Goal: Task Accomplishment & Management: Use online tool/utility

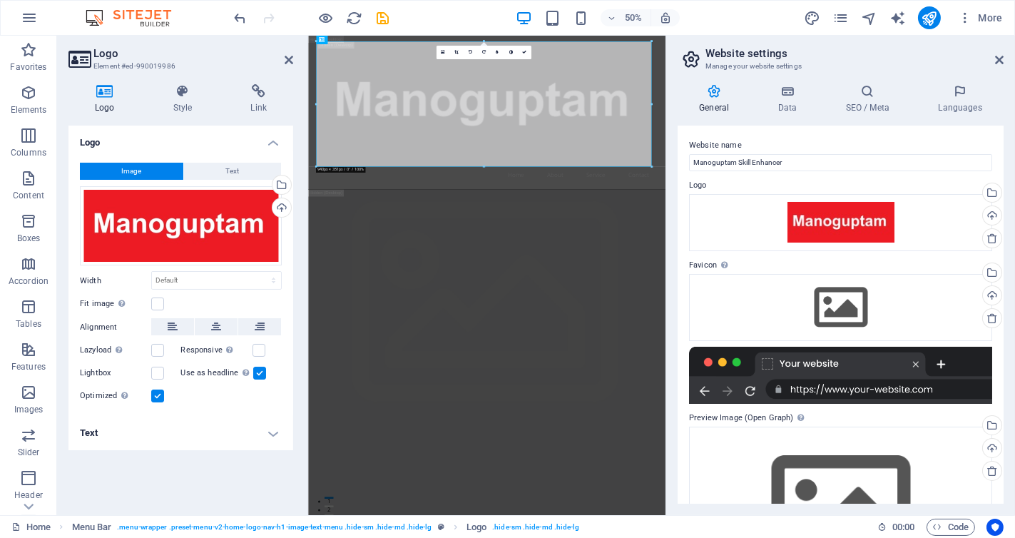
scroll to position [97, 0]
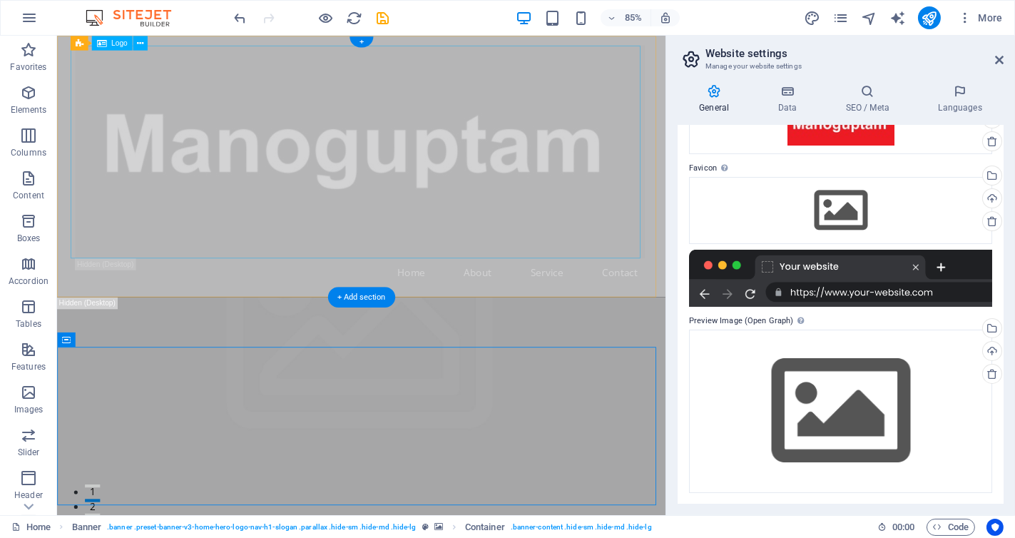
click at [413, 235] on div at bounding box center [414, 172] width 673 height 250
click at [180, 131] on div at bounding box center [414, 172] width 673 height 250
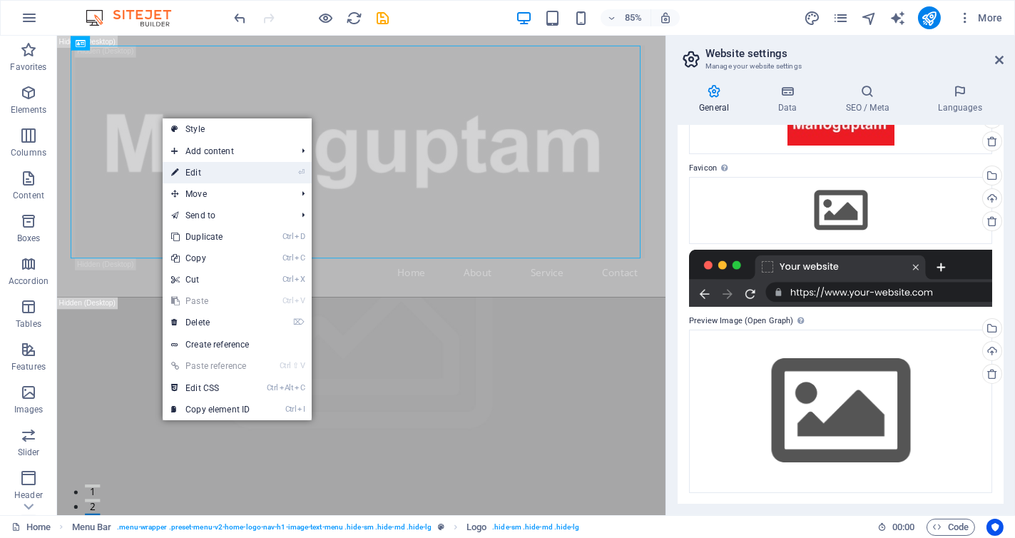
click at [228, 170] on link "⏎ Edit" at bounding box center [211, 172] width 96 height 21
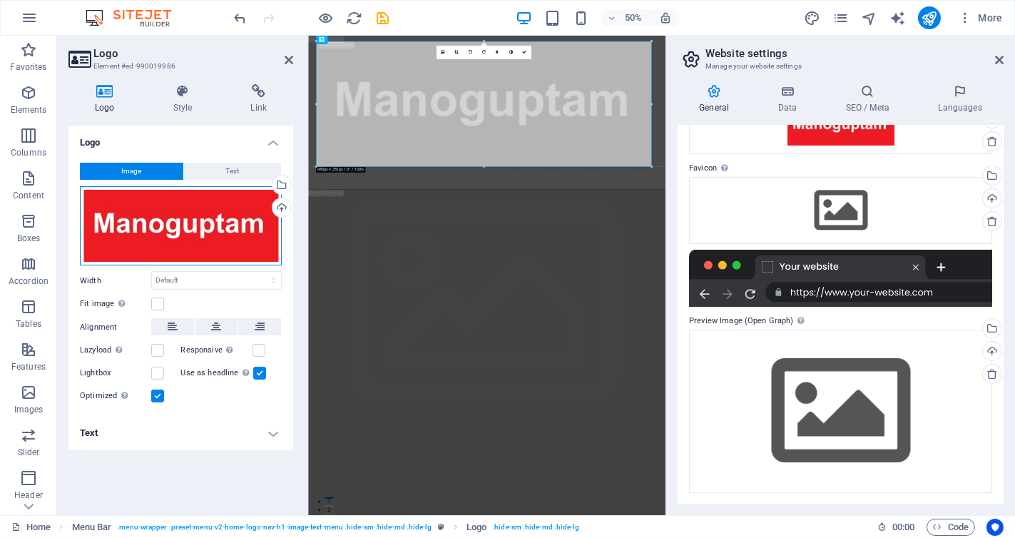
click at [224, 235] on div "Drag files here, click to choose files or select files from Files or our free s…" at bounding box center [181, 226] width 202 height 80
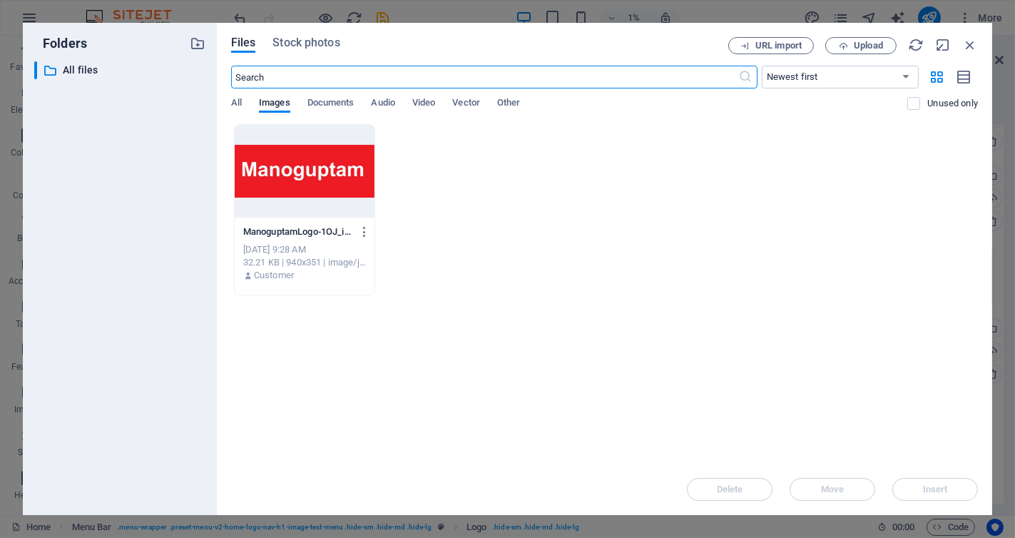
click at [320, 176] on div at bounding box center [305, 171] width 140 height 93
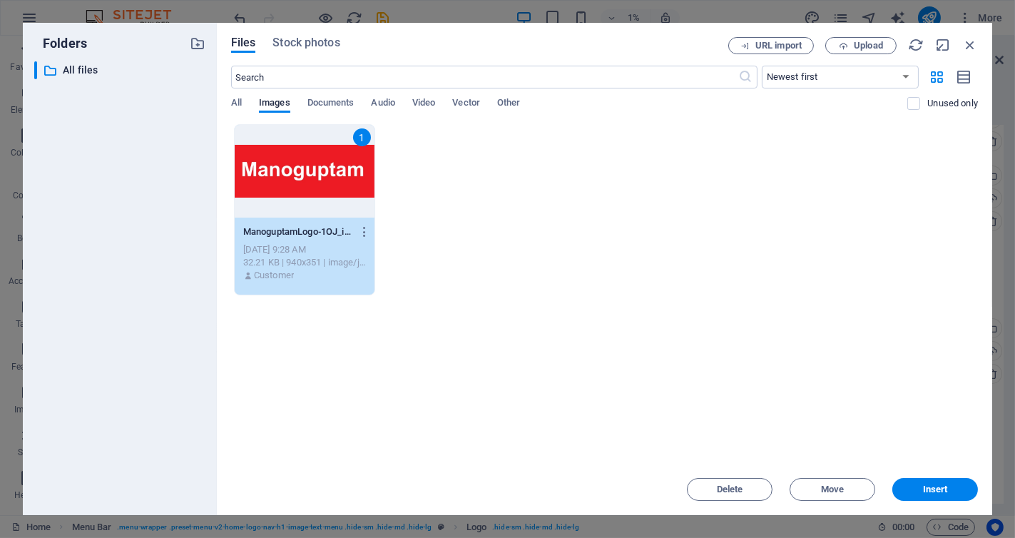
click at [320, 176] on div "1" at bounding box center [305, 171] width 140 height 93
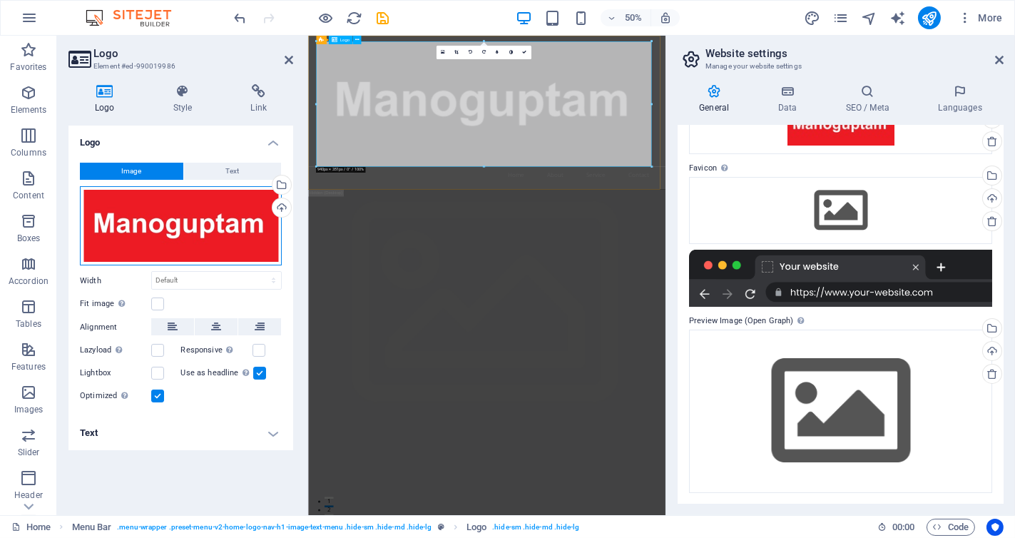
drag, startPoint x: 493, startPoint y: 279, endPoint x: 618, endPoint y: 217, distance: 139.0
click at [677, 208] on div "Website name Manoguptam Skill Enhancer Logo Drag files here, click to choose fi…" at bounding box center [840, 314] width 326 height 378
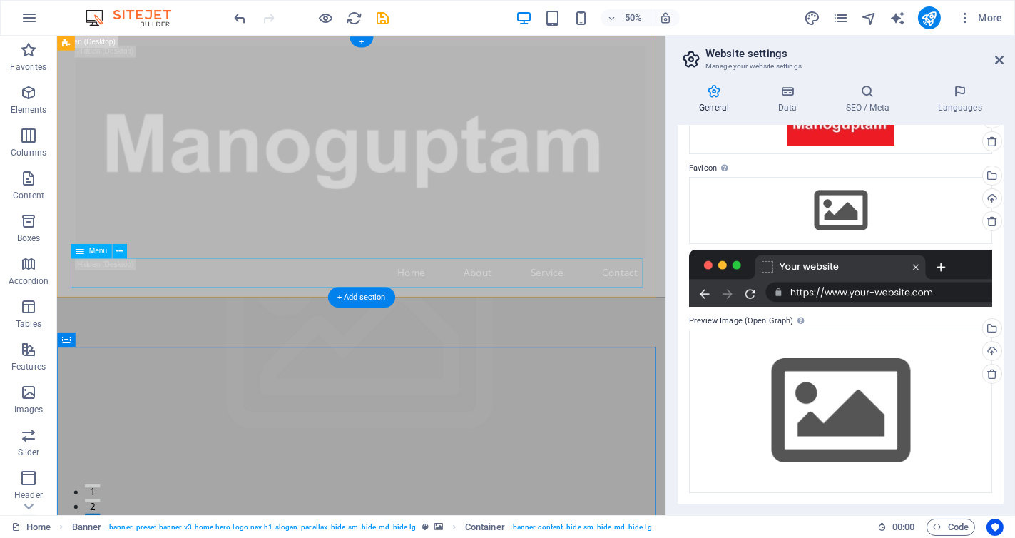
click at [570, 312] on nav "Home About Service Contact" at bounding box center [414, 314] width 673 height 34
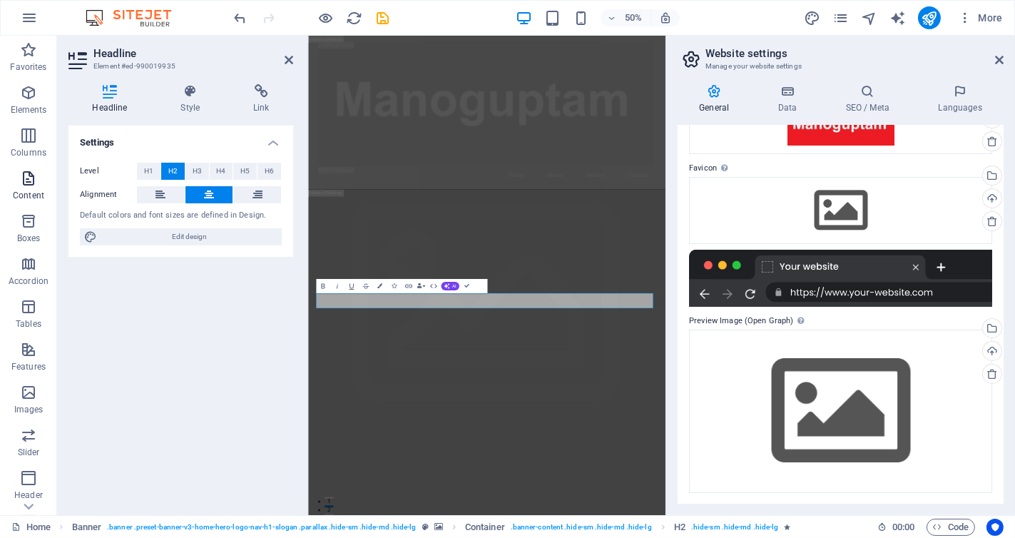
click at [32, 190] on p "Content" at bounding box center [28, 195] width 31 height 11
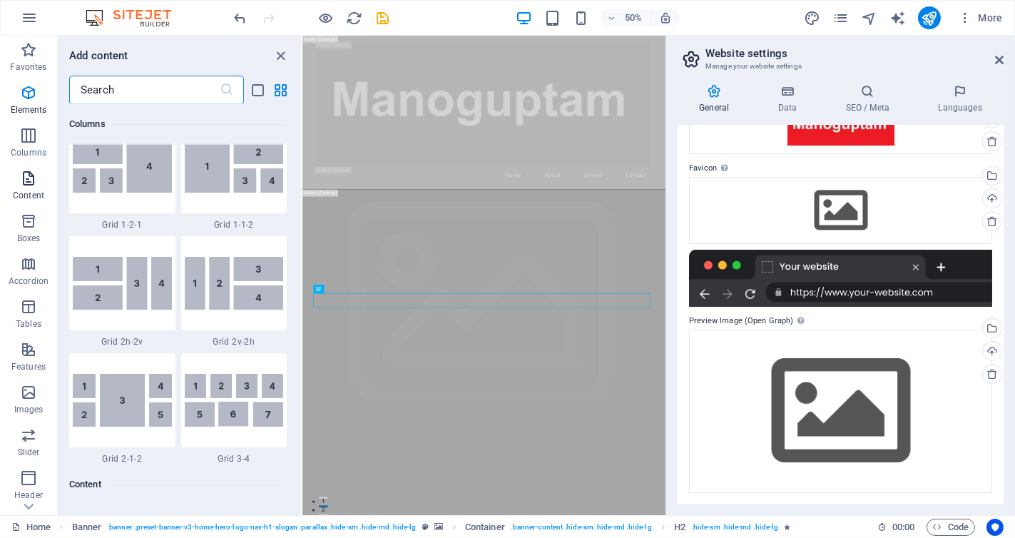
scroll to position [2495, 0]
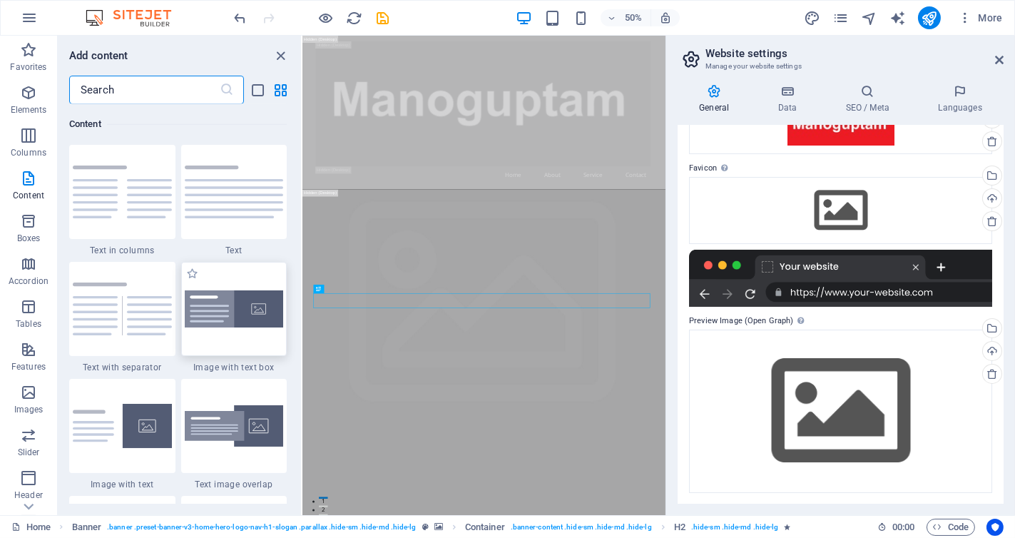
click at [205, 308] on img at bounding box center [234, 309] width 99 height 38
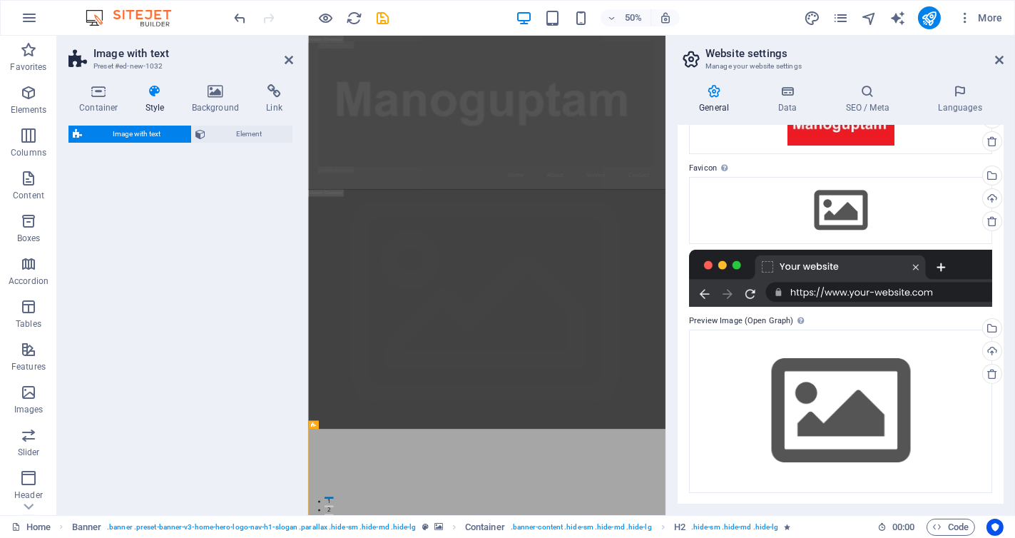
select select "rem"
select select "px"
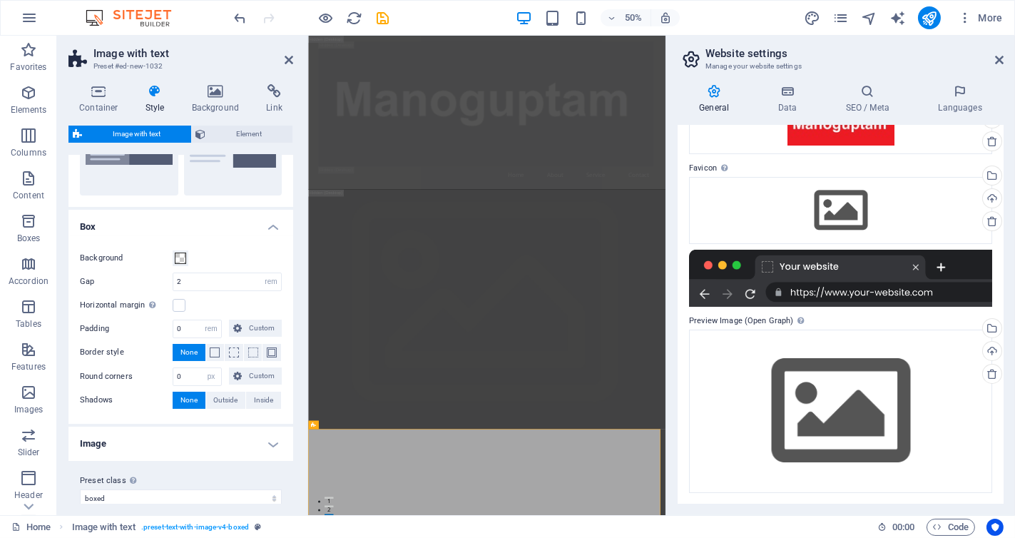
scroll to position [103, 0]
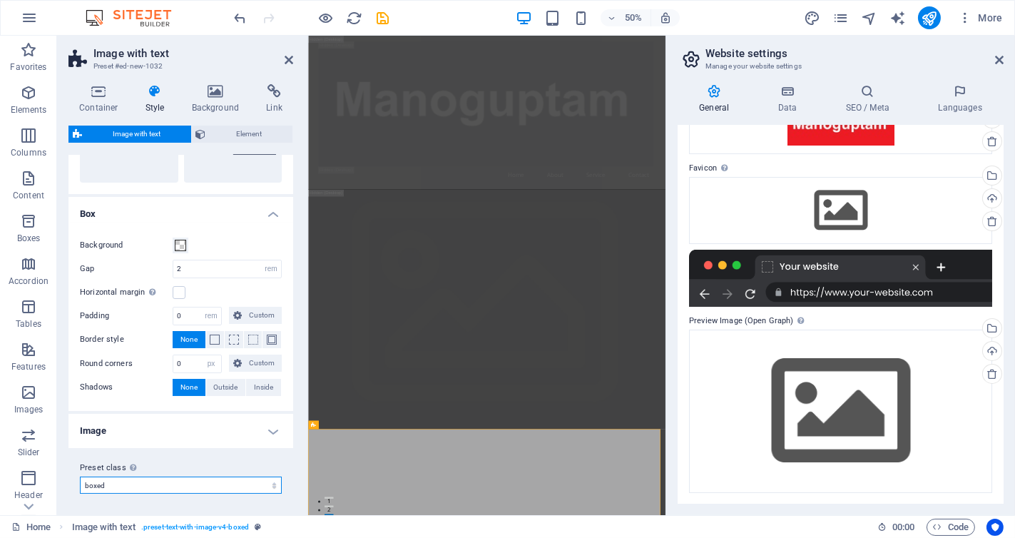
click at [256, 486] on select "boxed default about-image-text services-5 Add preset class" at bounding box center [181, 484] width 202 height 17
click at [257, 485] on select "boxed default about-image-text services-5 Add preset class" at bounding box center [181, 484] width 202 height 17
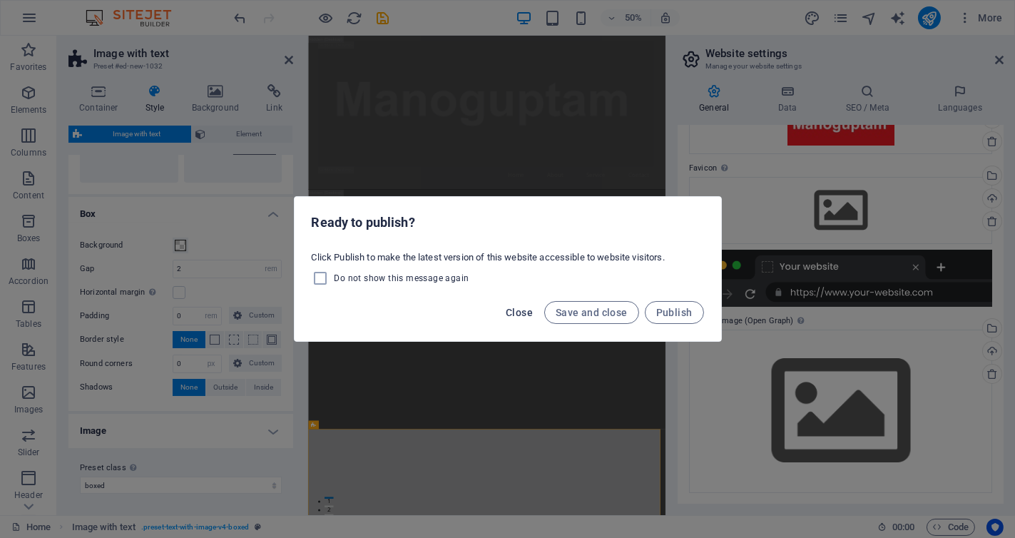
click at [509, 307] on span "Close" at bounding box center [519, 312] width 27 height 11
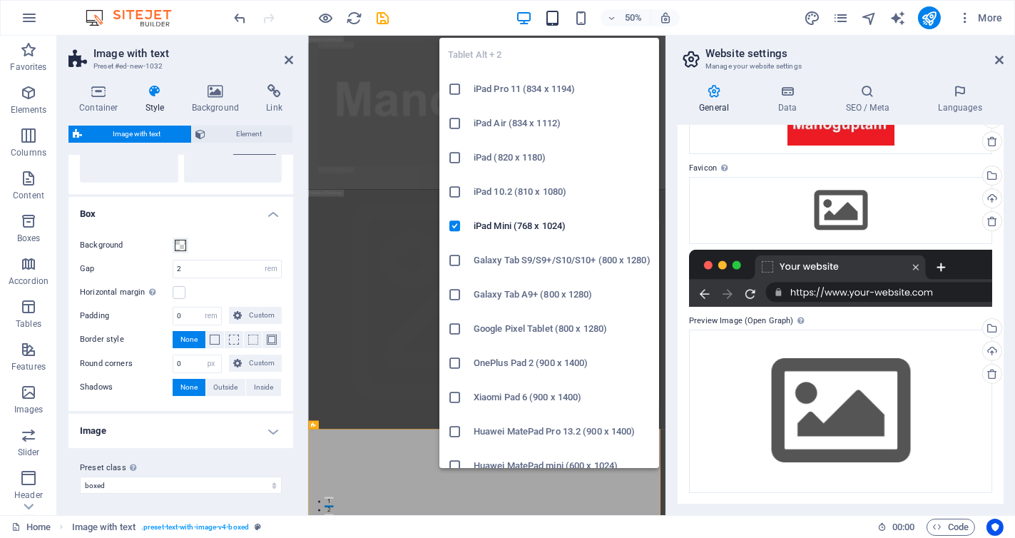
click at [547, 16] on icon "button" at bounding box center [552, 18] width 16 height 16
click at [550, 17] on icon "button" at bounding box center [552, 18] width 16 height 16
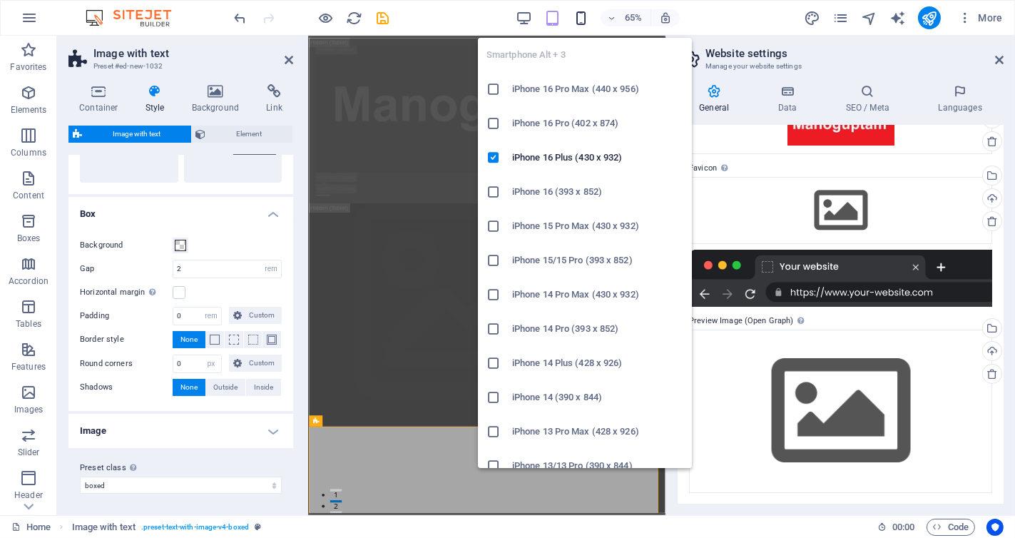
click at [578, 16] on icon "button" at bounding box center [581, 18] width 16 height 16
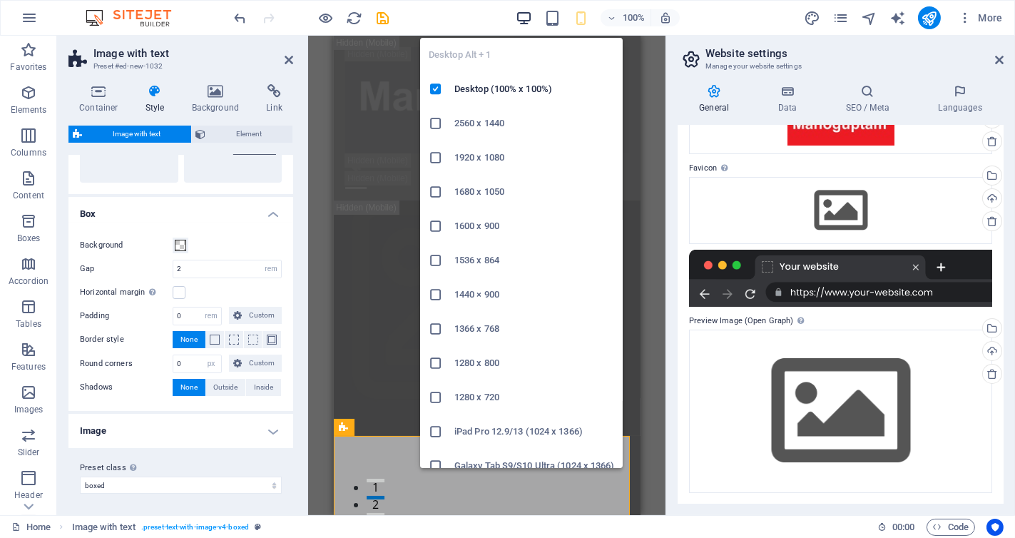
click at [530, 21] on icon "button" at bounding box center [523, 18] width 16 height 16
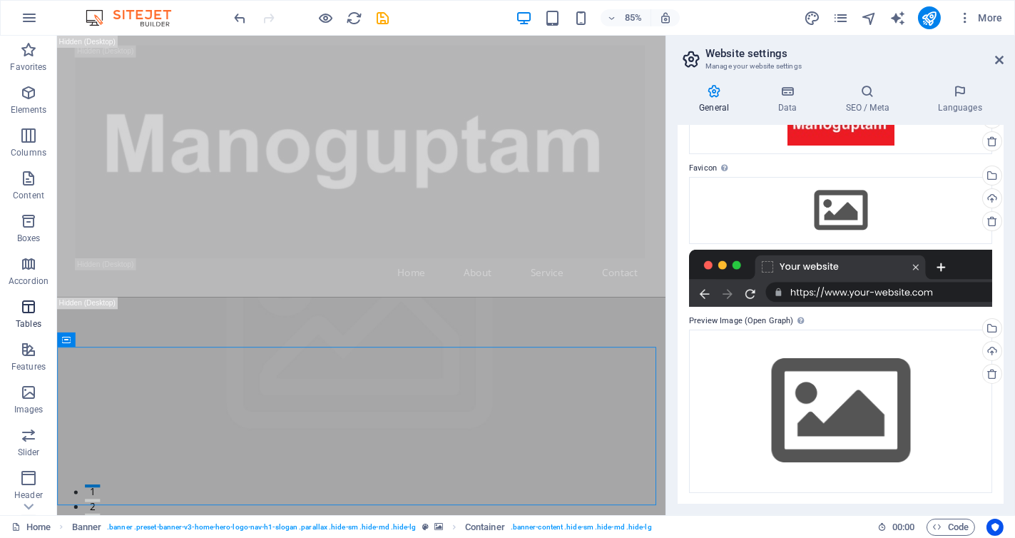
click at [29, 314] on icon "button" at bounding box center [28, 306] width 17 height 17
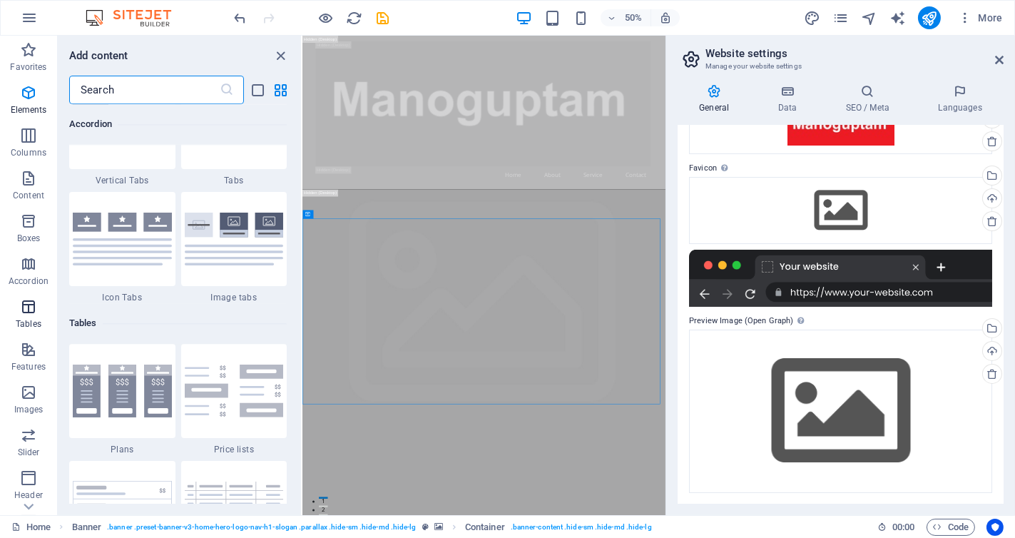
scroll to position [4938, 0]
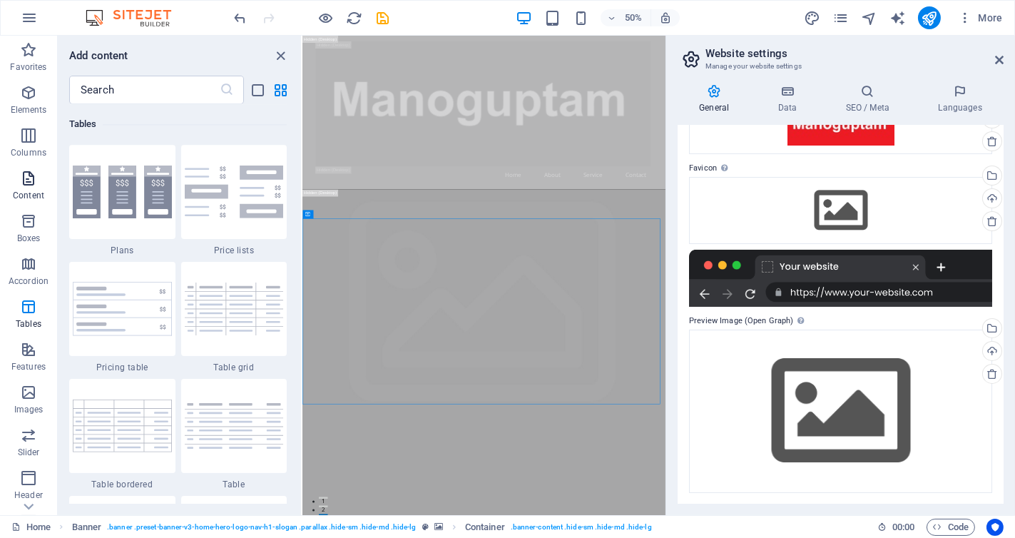
click at [29, 191] on p "Content" at bounding box center [28, 195] width 31 height 11
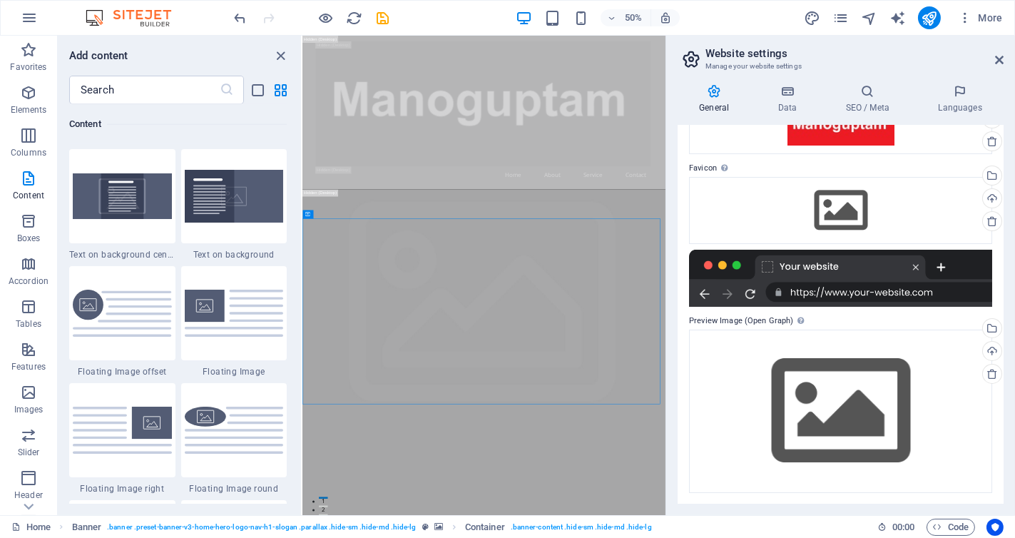
scroll to position [2947, 0]
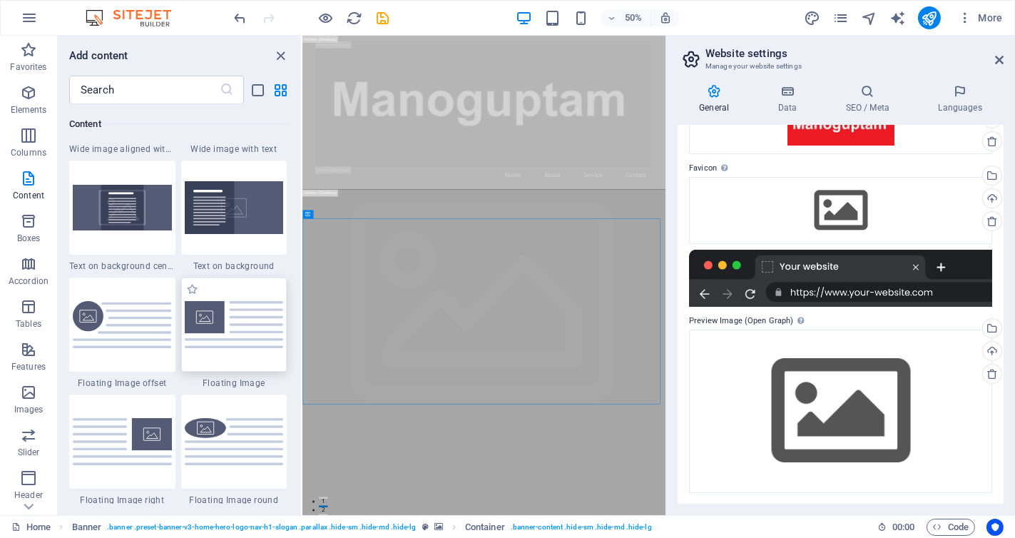
click at [229, 328] on img at bounding box center [234, 324] width 99 height 46
click at [302, 328] on div "Drag here to replace the existing content. Press “Ctrl” if you want to create a…" at bounding box center [483, 275] width 363 height 479
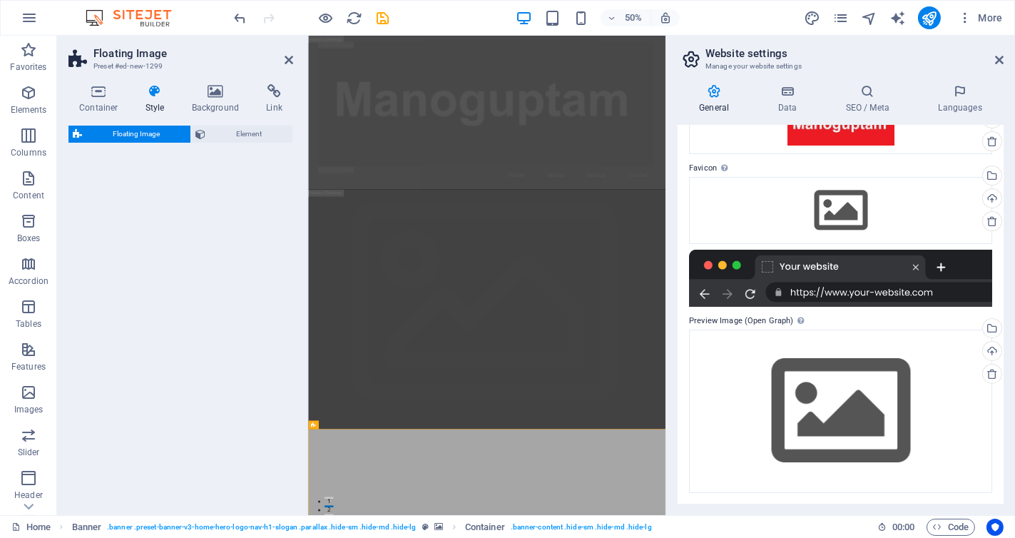
select select "%"
select select "rem"
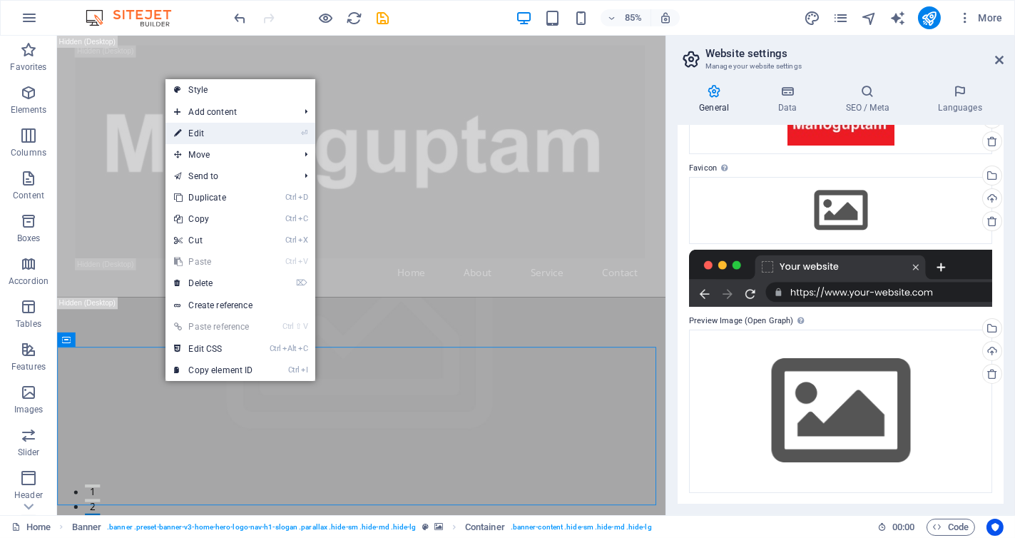
click at [215, 129] on link "⏎ Edit" at bounding box center [213, 133] width 96 height 21
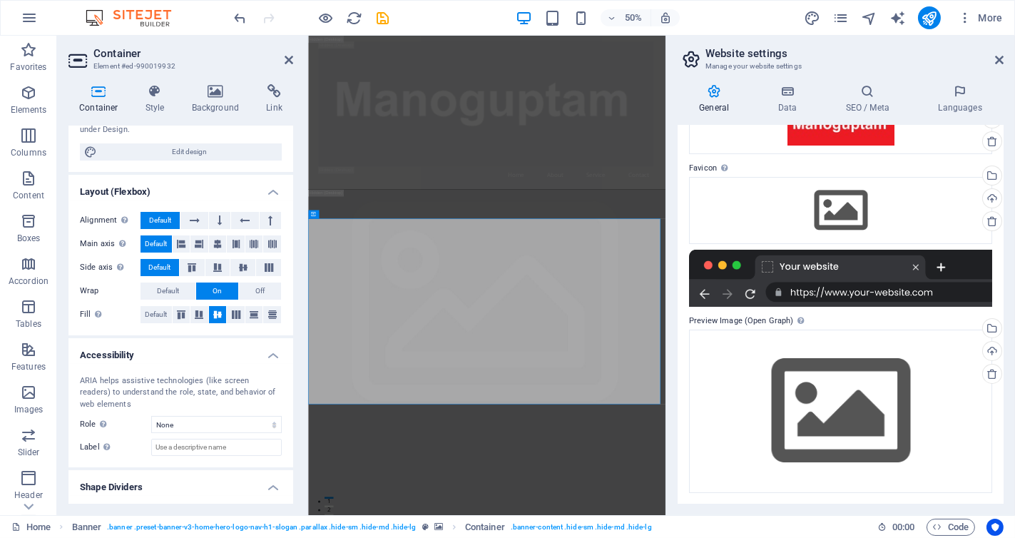
scroll to position [174, 0]
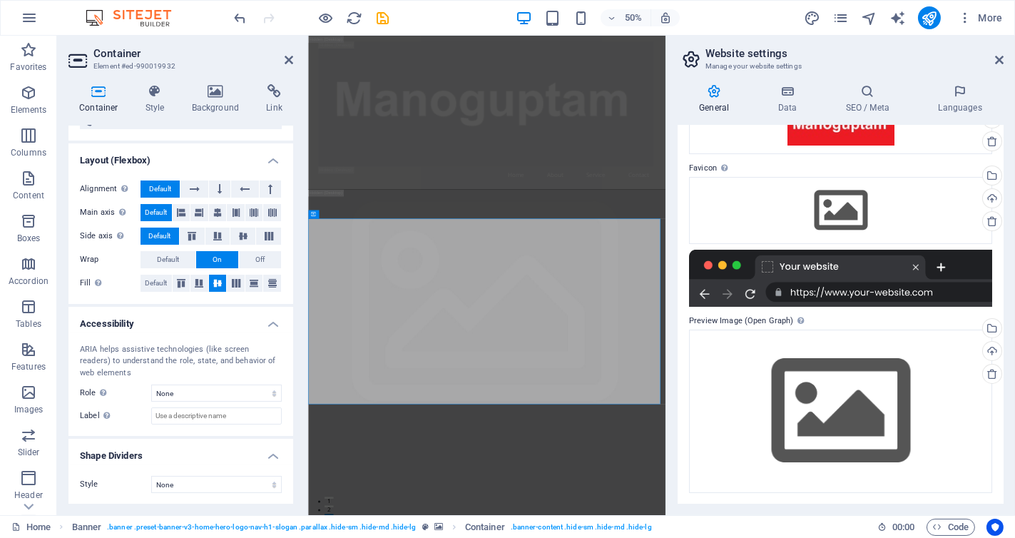
click at [836, 260] on div at bounding box center [840, 278] width 303 height 57
click at [719, 315] on label "Preview Image (Open Graph) This image will be shown when the website is shared …" at bounding box center [840, 320] width 303 height 17
click at [723, 321] on label "Preview Image (Open Graph) This image will be shown when the website is shared …" at bounding box center [840, 320] width 303 height 17
click at [774, 314] on label "Preview Image (Open Graph) This image will be shown when the website is shared …" at bounding box center [840, 320] width 303 height 17
click at [346, 217] on icon at bounding box center [345, 214] width 4 height 8
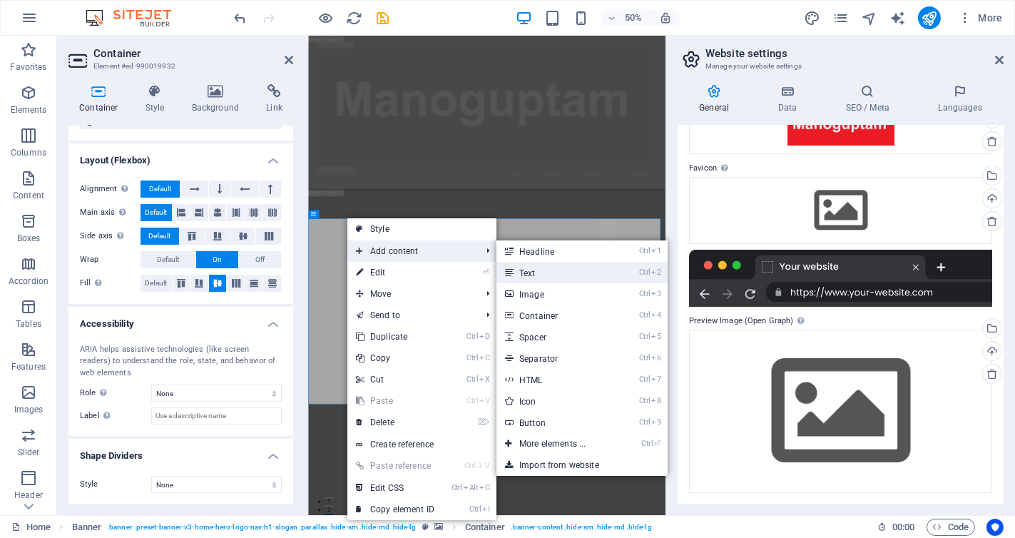
click at [538, 272] on link "Ctrl 2 Text" at bounding box center [555, 272] width 118 height 21
